Goal: Transaction & Acquisition: Subscribe to service/newsletter

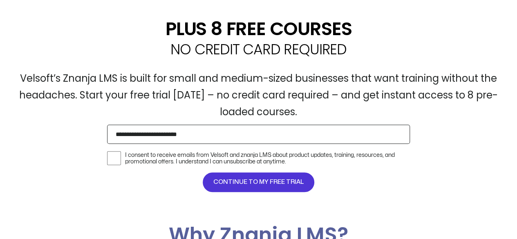
type input "**********"
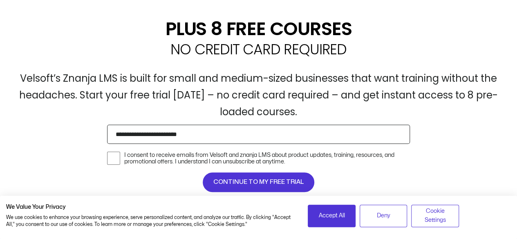
click at [248, 179] on span "CONTINUE TO MY FREE TRIAL" at bounding box center [258, 182] width 90 height 10
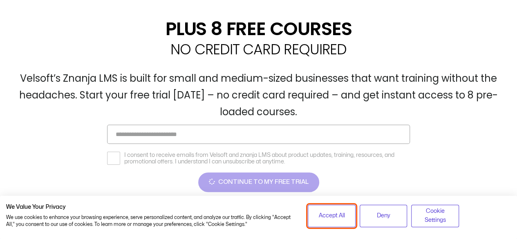
click at [327, 219] on span "Accept All" at bounding box center [331, 215] width 26 height 9
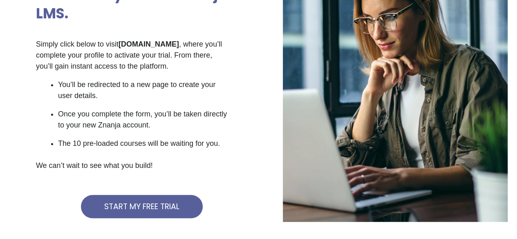
scroll to position [167, 0]
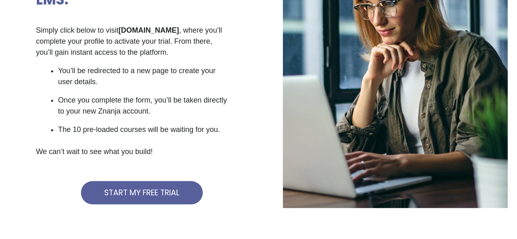
drag, startPoint x: 516, startPoint y: 79, endPoint x: 514, endPoint y: 99, distance: 20.1
click at [514, 99] on div "Welcome Aboard! Here's how to start your free 30-day trial of Znanja LMS. Simpl…" at bounding box center [258, 71] width 517 height 371
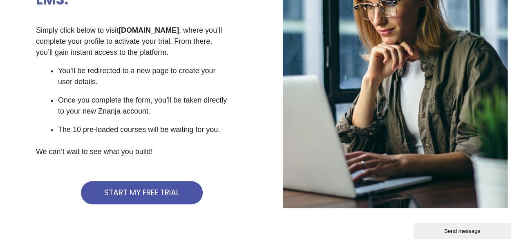
click at [140, 201] on link "START MY FREE TRIAL" at bounding box center [142, 192] width 122 height 23
